Goal: Task Accomplishment & Management: Use online tool/utility

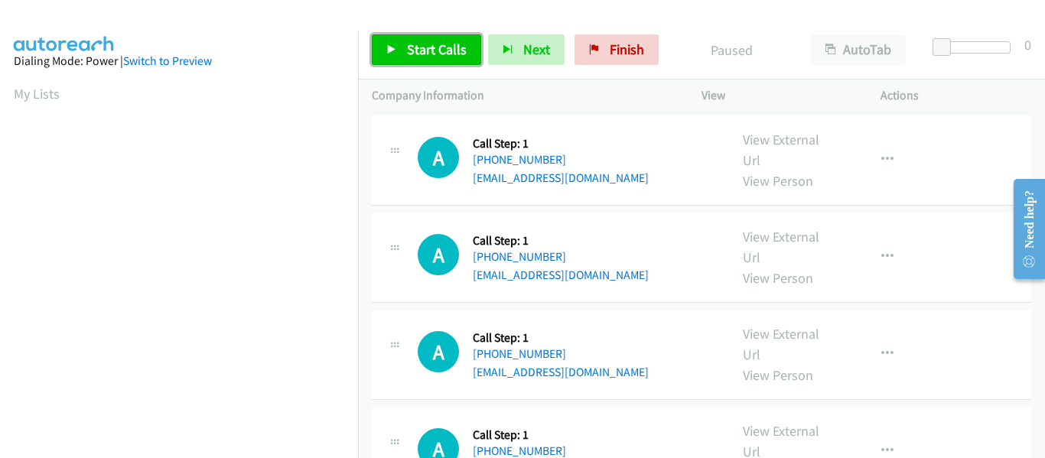
click at [386, 50] on link "Start Calls" at bounding box center [426, 49] width 109 height 31
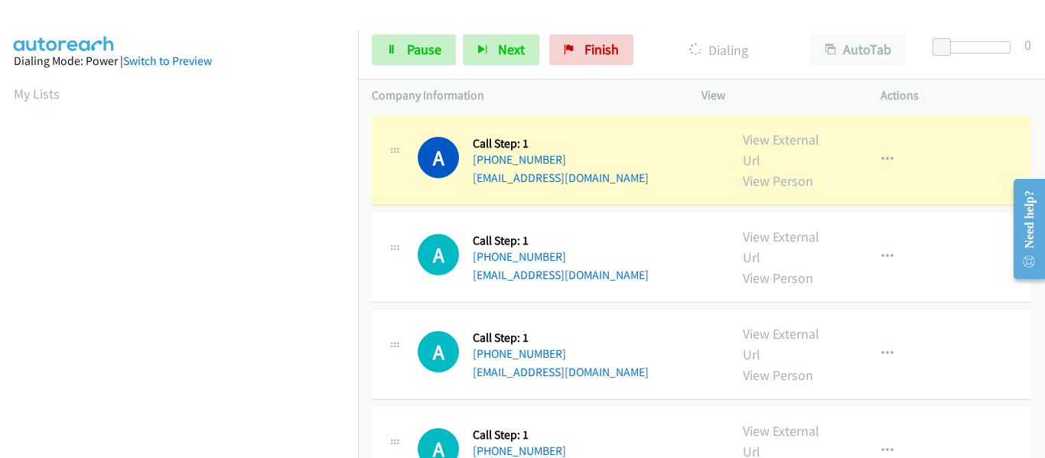
scroll to position [400, 0]
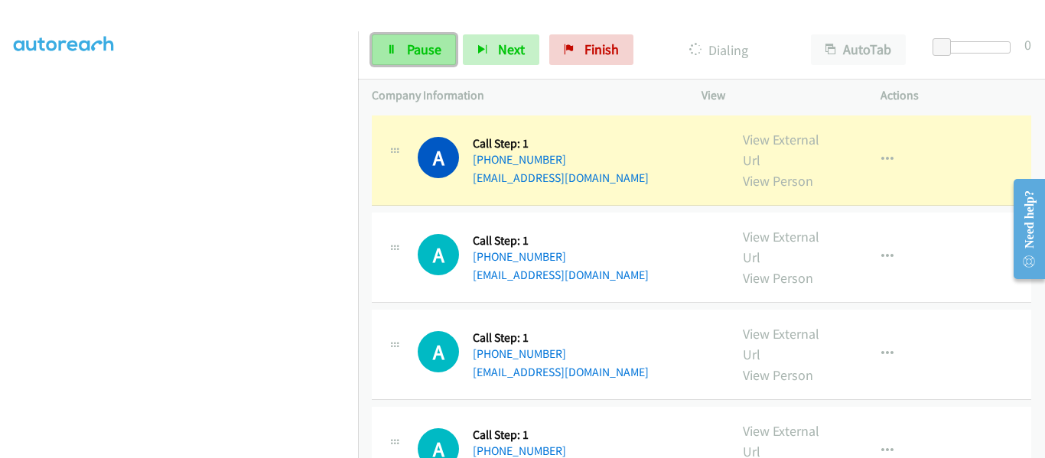
click at [392, 50] on icon at bounding box center [391, 50] width 11 height 11
